Goal: Task Accomplishment & Management: Manage account settings

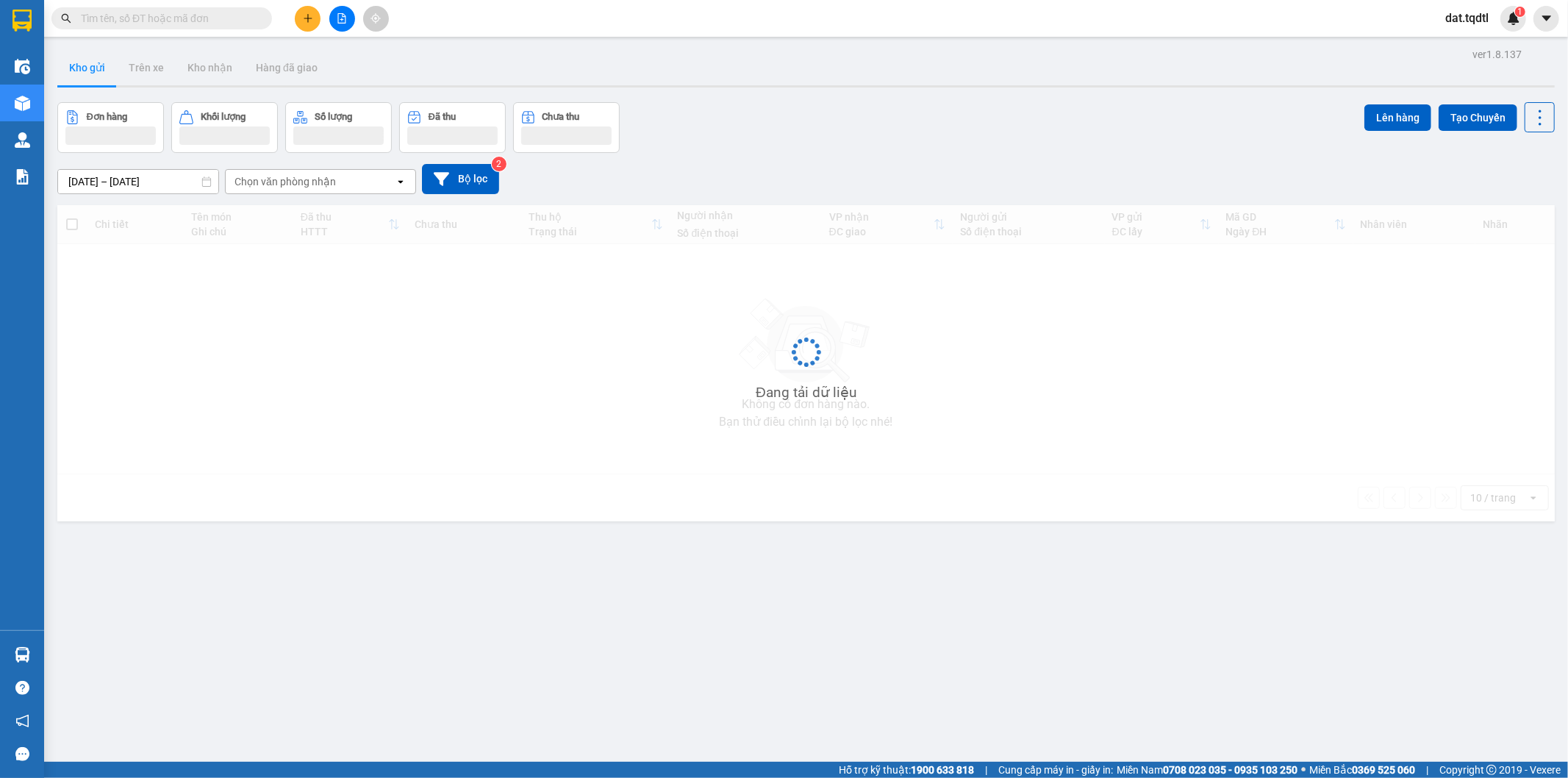
click at [218, 30] on div "Kết quả tìm kiếm ( 0 ) Bộ lọc No Data" at bounding box center [143, 19] width 287 height 26
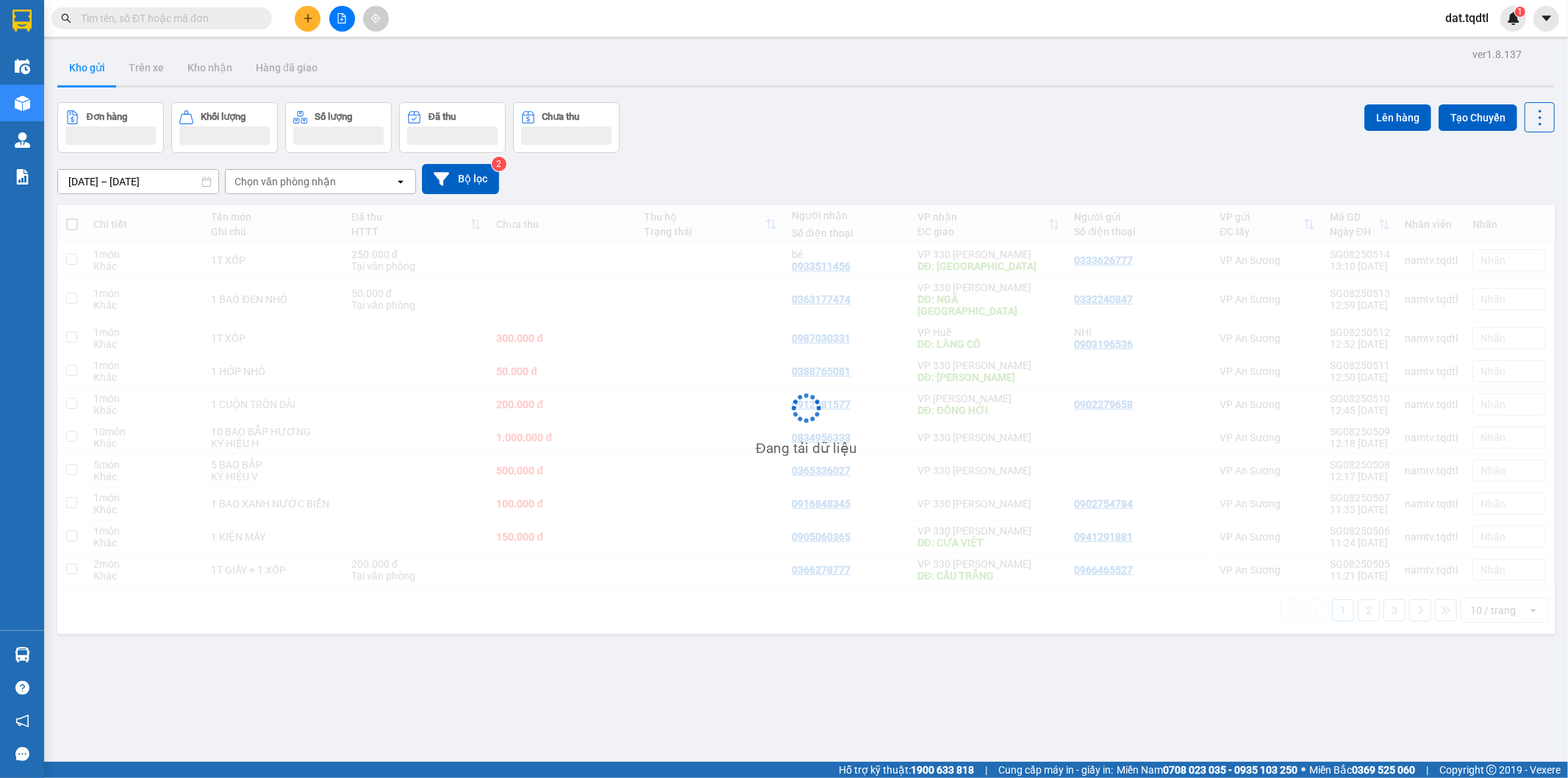
click at [217, 24] on input "text" at bounding box center [168, 18] width 174 height 16
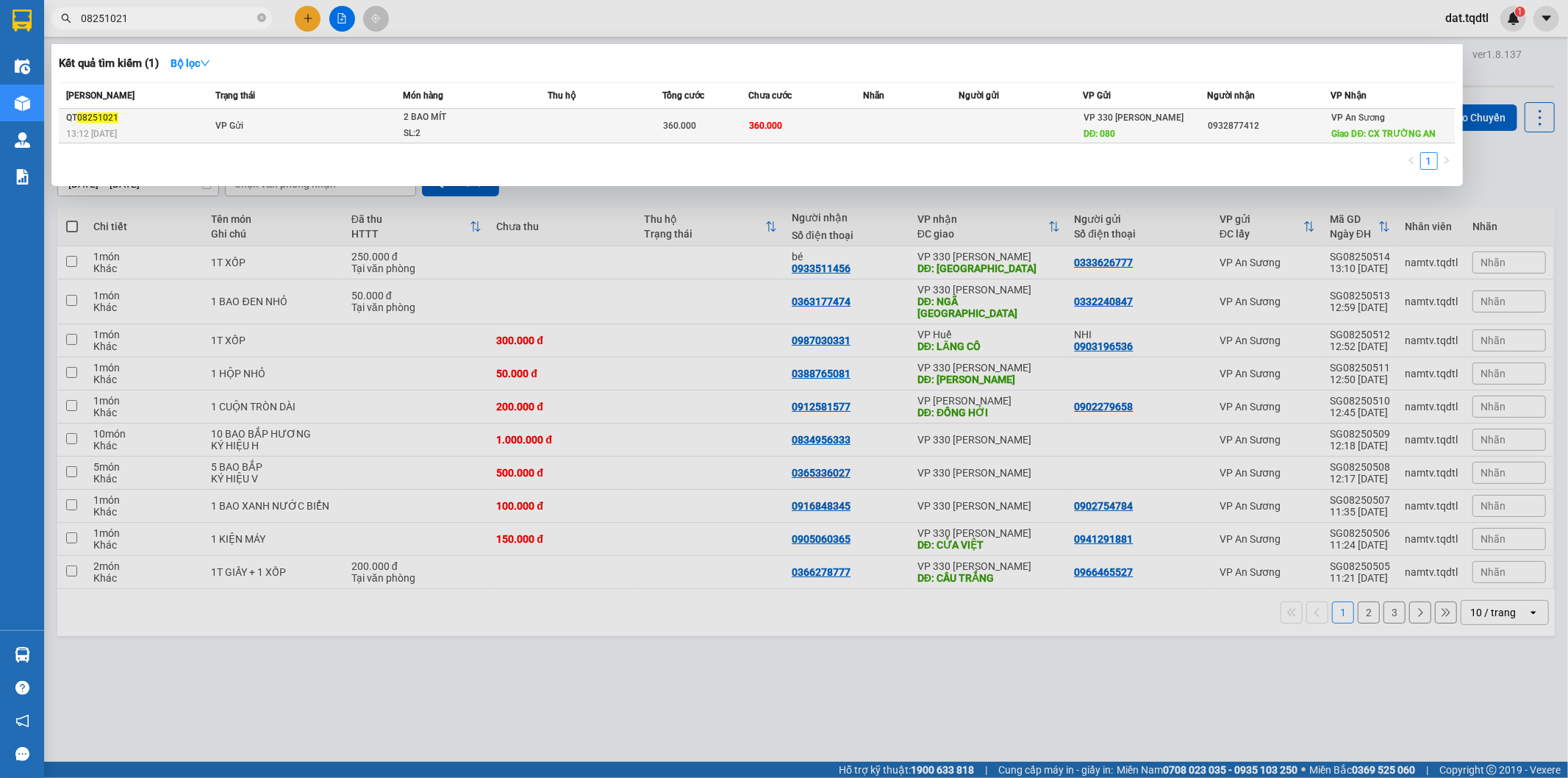
type input "08251021"
click at [313, 122] on td "VP Gửi" at bounding box center [307, 126] width 191 height 35
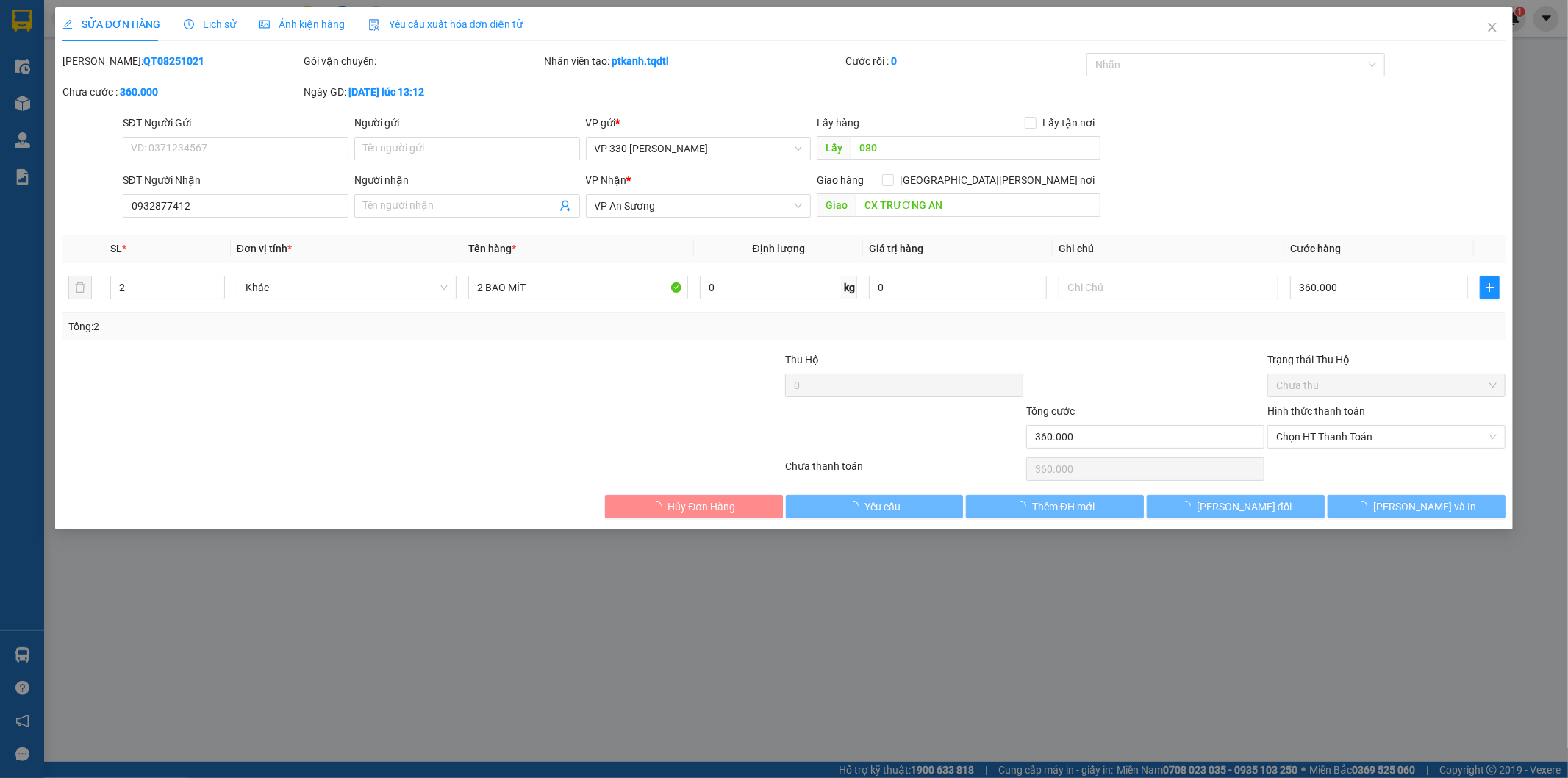
type input "080"
type input "0932877412"
type input "CX TRƯỜNG AN"
type input "360.000"
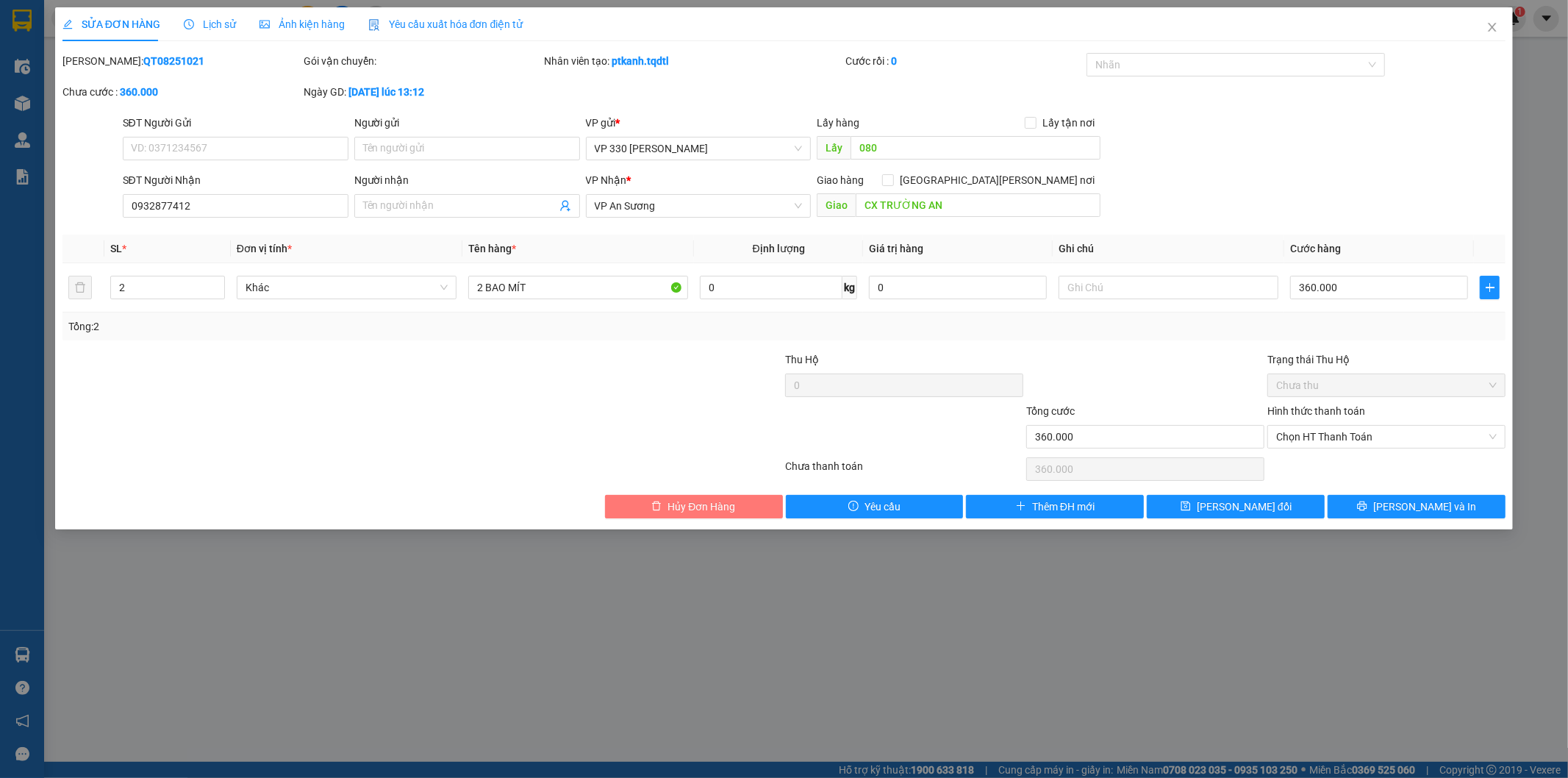
click at [757, 515] on button "Hủy Đơn Hàng" at bounding box center [694, 506] width 178 height 23
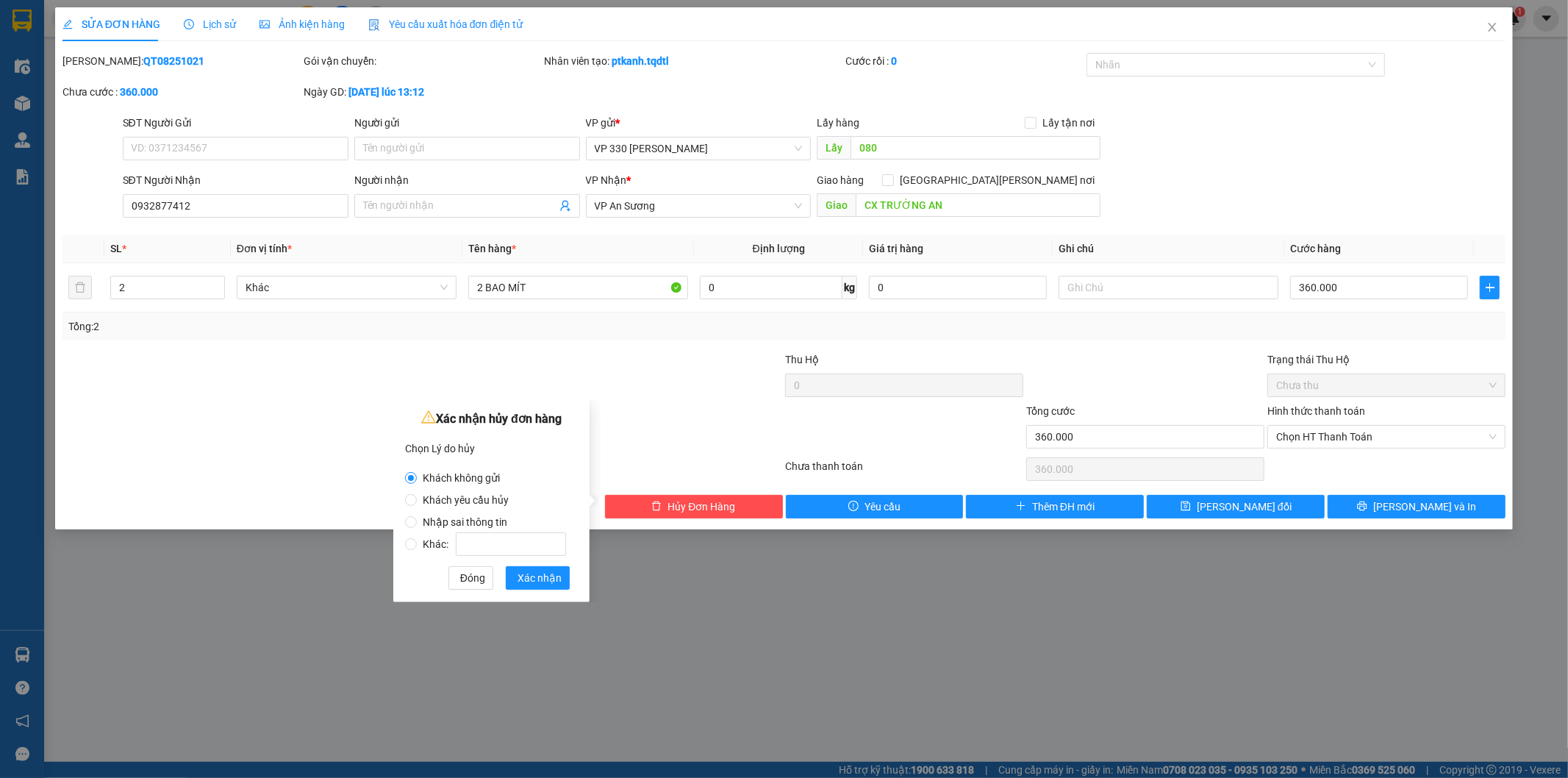
click at [479, 529] on label "Khác:" at bounding box center [488, 536] width 167 height 22
click at [417, 539] on input "Khác:" at bounding box center [411, 545] width 12 height 12
radio input "true"
radio input "false"
click at [484, 523] on span "Nhập sai thông tin" at bounding box center [465, 522] width 97 height 12
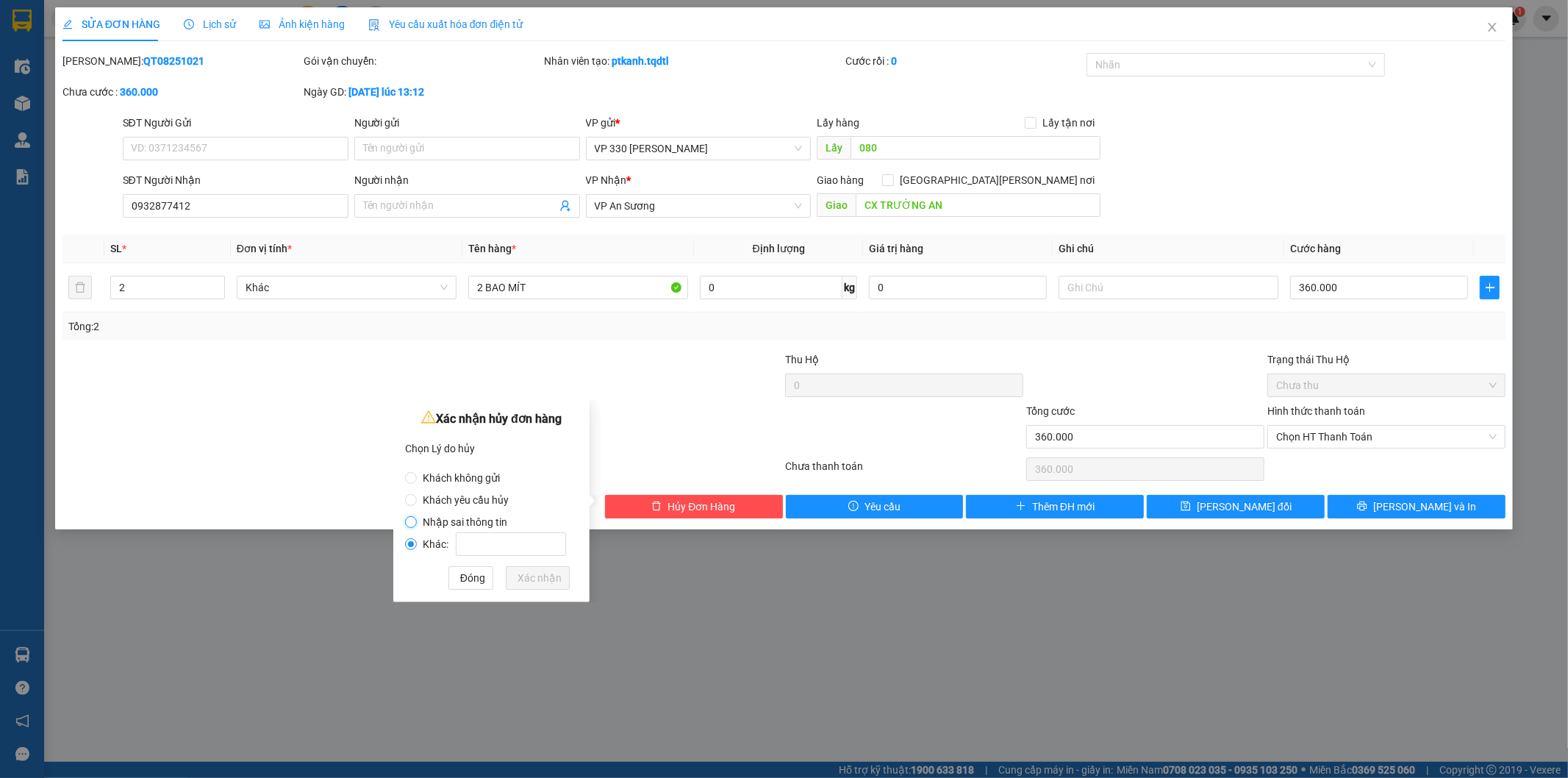
click at [417, 523] on input "Nhập sai thông tin" at bounding box center [411, 522] width 12 height 12
radio input "true"
radio input "false"
click at [554, 578] on span "Xác nhận" at bounding box center [539, 578] width 44 height 16
